Goal: Find specific page/section: Find specific page/section

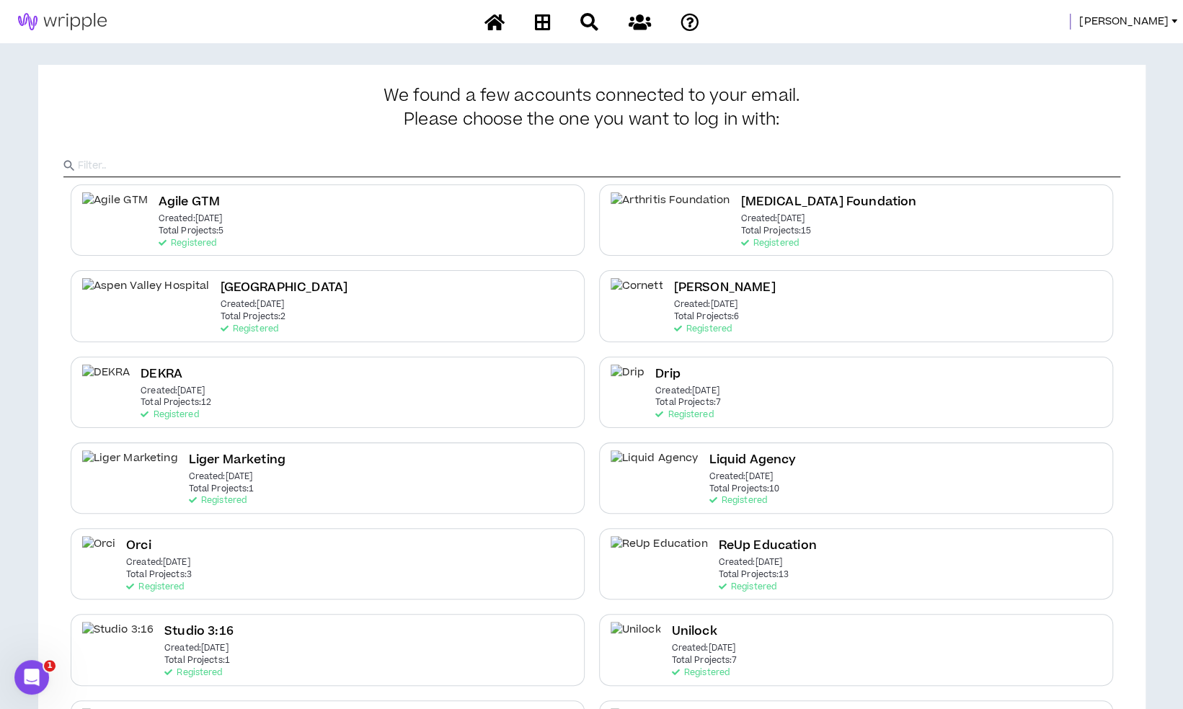
click at [1161, 25] on span "[PERSON_NAME]" at bounding box center [1123, 22] width 89 height 16
click at [1117, 58] on link "System Admin Portal" at bounding box center [1109, 49] width 130 height 22
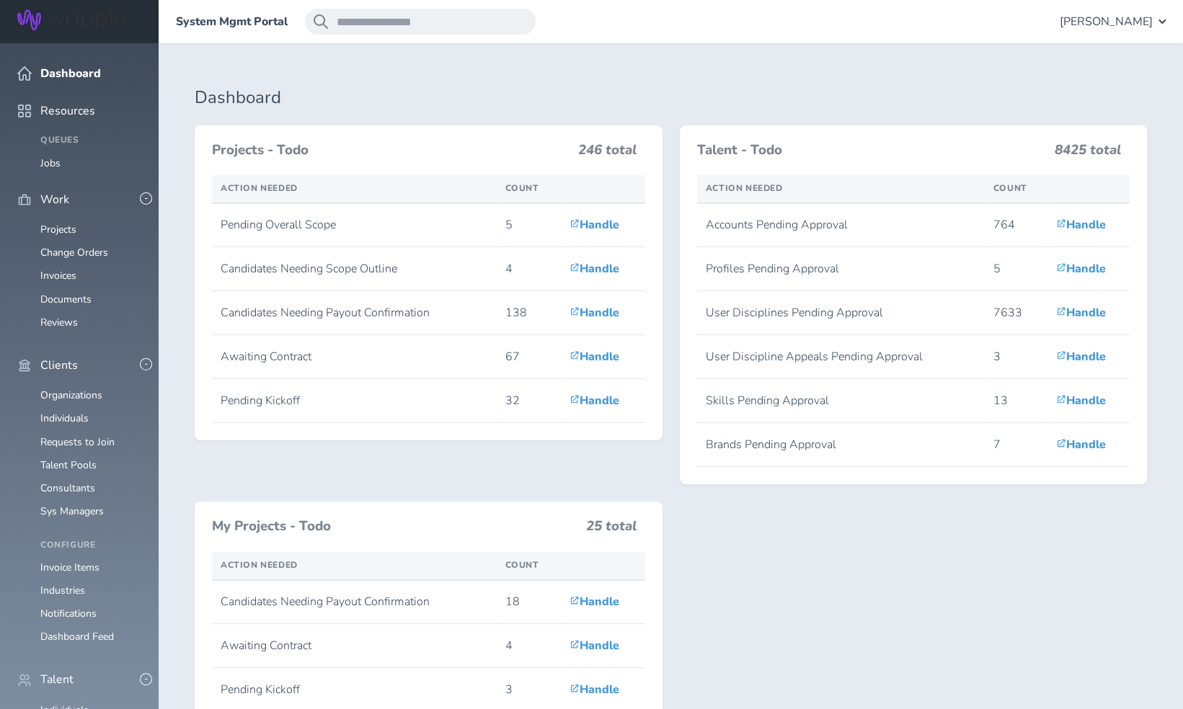
click at [81, 389] on link "Organizations" at bounding box center [71, 396] width 62 height 14
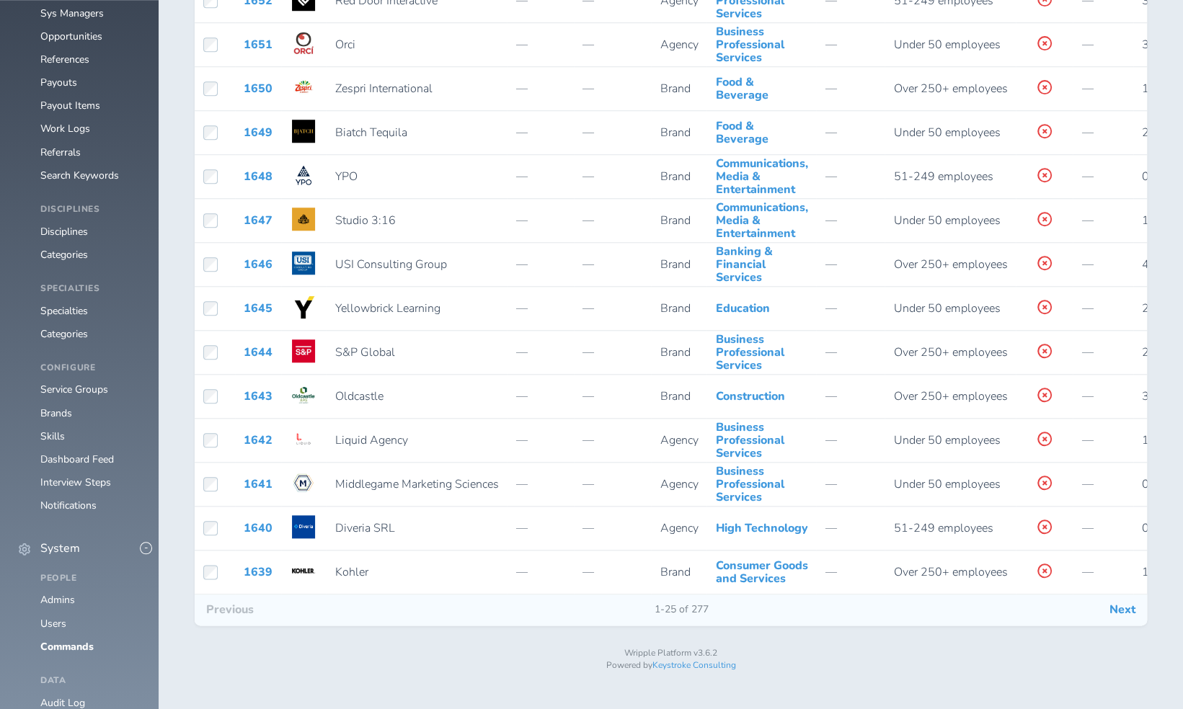
scroll to position [775, 0]
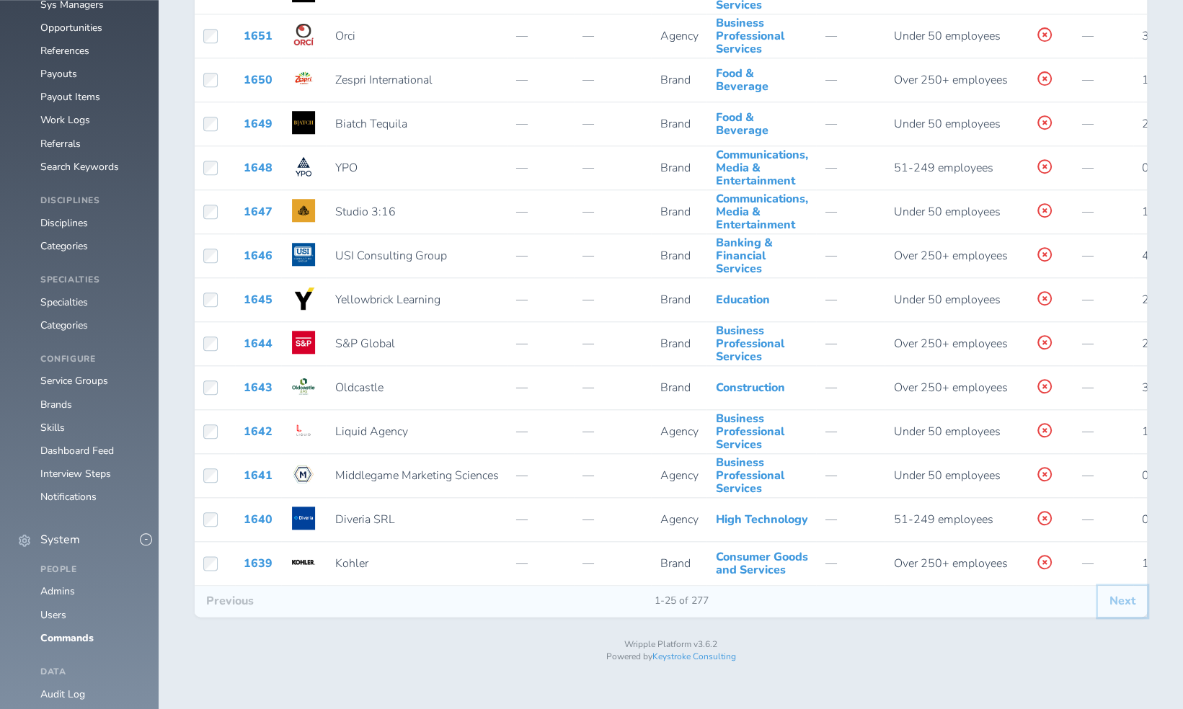
click at [1116, 613] on button "Next" at bounding box center [1122, 601] width 49 height 30
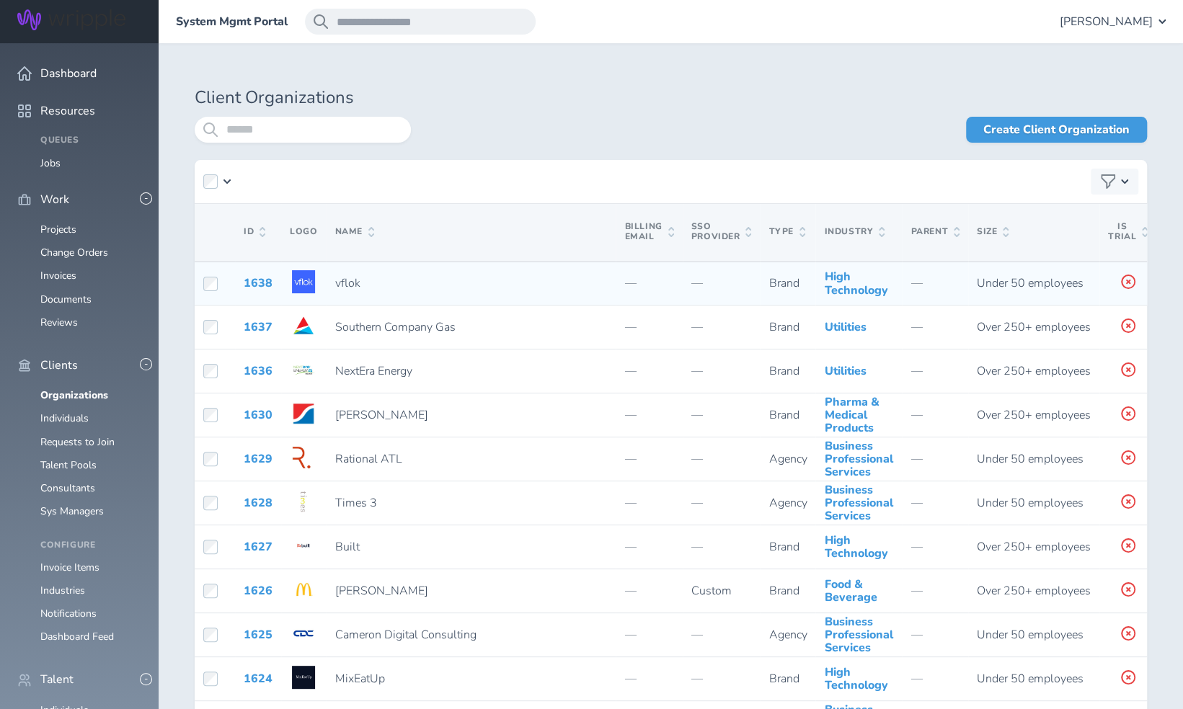
click at [374, 304] on td "vflok" at bounding box center [471, 284] width 290 height 44
click at [257, 291] on link "1638" at bounding box center [258, 283] width 29 height 16
